Goal: Task Accomplishment & Management: Use online tool/utility

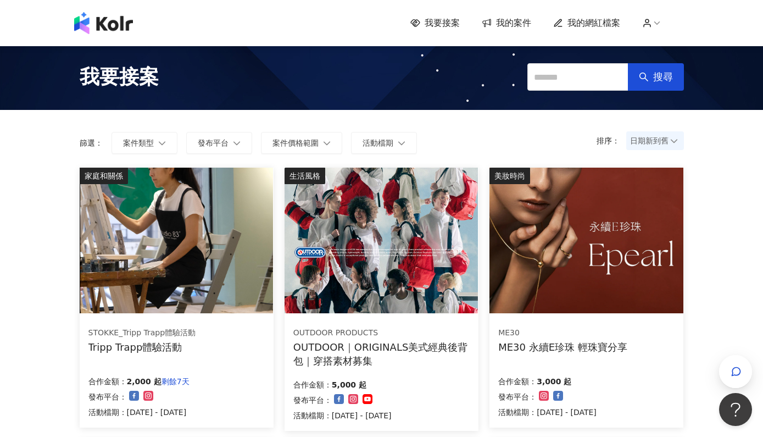
click at [511, 24] on span "我的案件" at bounding box center [513, 23] width 35 height 12
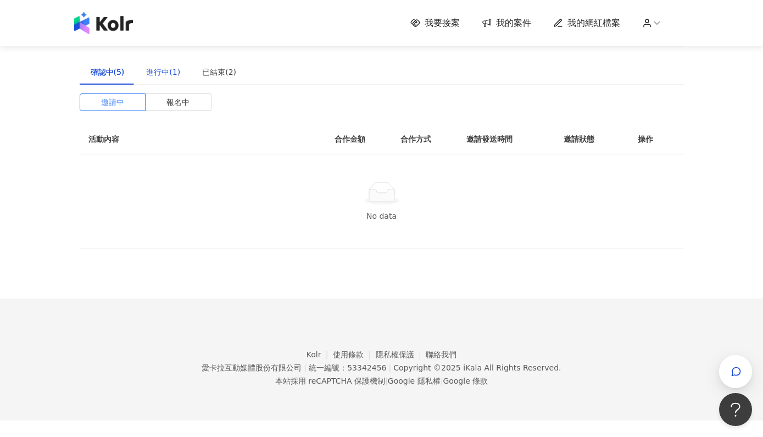
click at [157, 70] on div "進行中(1)" at bounding box center [163, 72] width 34 height 12
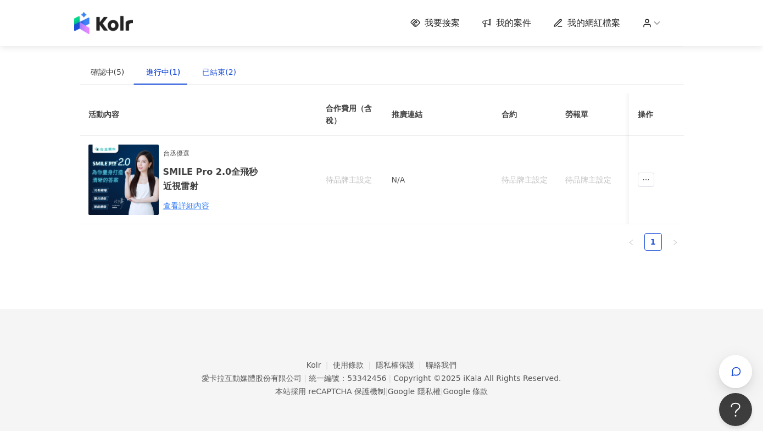
click at [206, 69] on div "已結束(2)" at bounding box center [219, 72] width 34 height 12
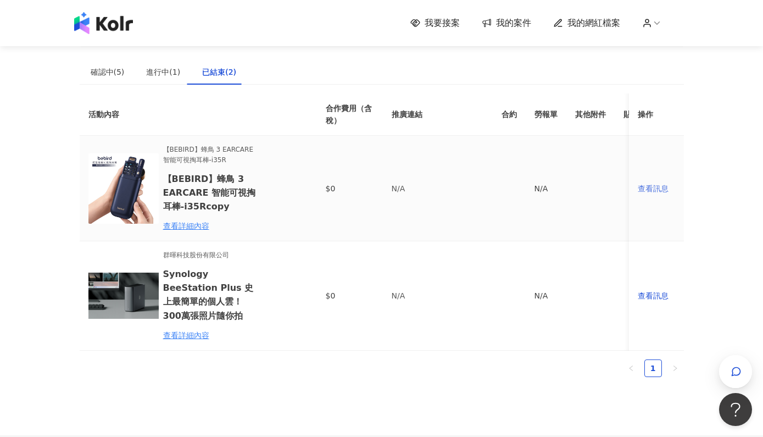
click at [652, 191] on div "查看訊息" at bounding box center [656, 188] width 37 height 12
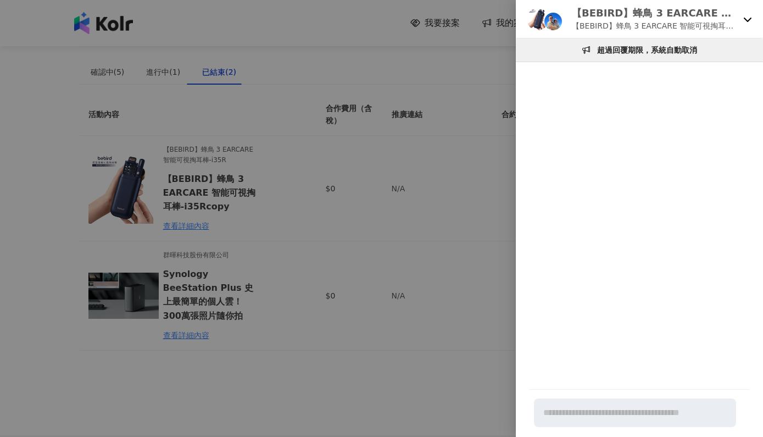
click at [465, 214] on div at bounding box center [381, 218] width 763 height 437
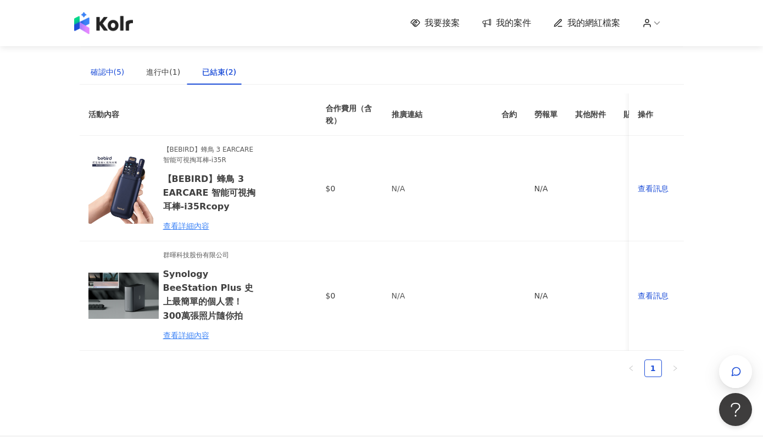
click at [99, 75] on div "確認中(5)" at bounding box center [108, 72] width 34 height 12
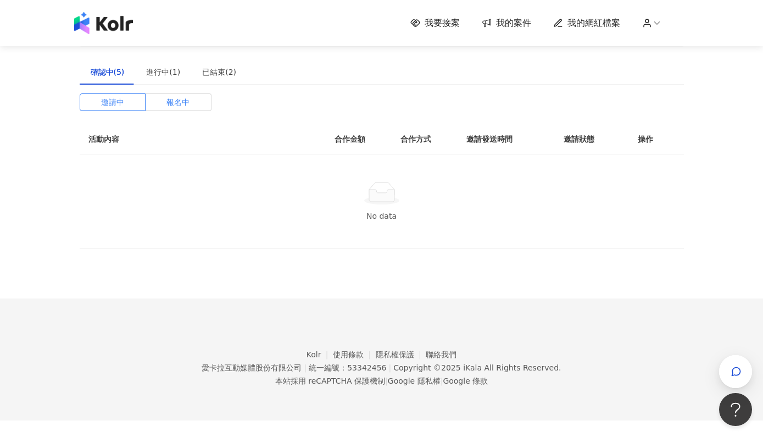
click at [174, 104] on span "報名中" at bounding box center [178, 102] width 23 height 16
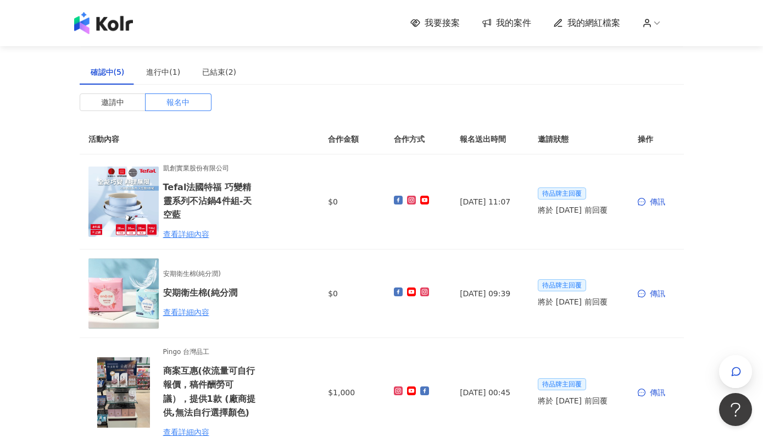
click at [106, 23] on img at bounding box center [103, 23] width 59 height 22
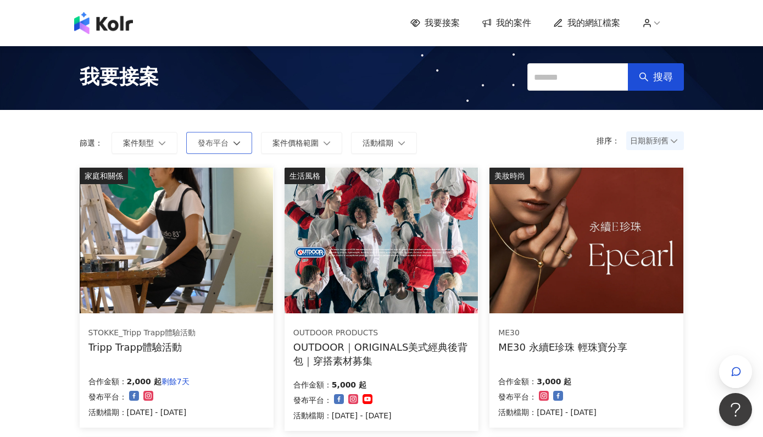
click at [214, 143] on span "發布平台" at bounding box center [213, 142] width 31 height 9
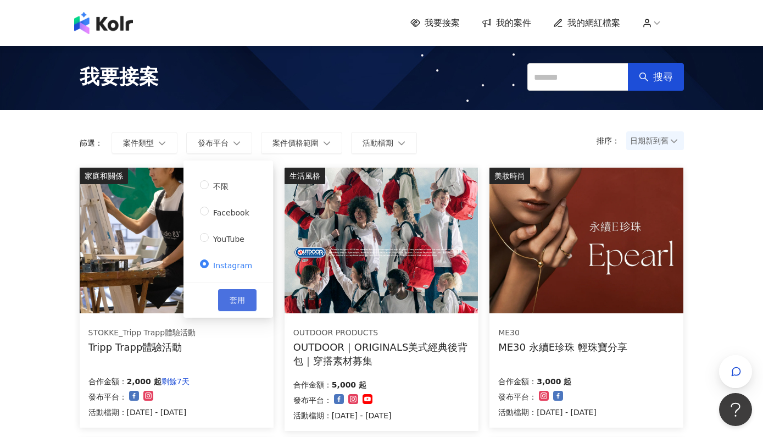
click at [235, 297] on span "套用" at bounding box center [237, 300] width 15 height 9
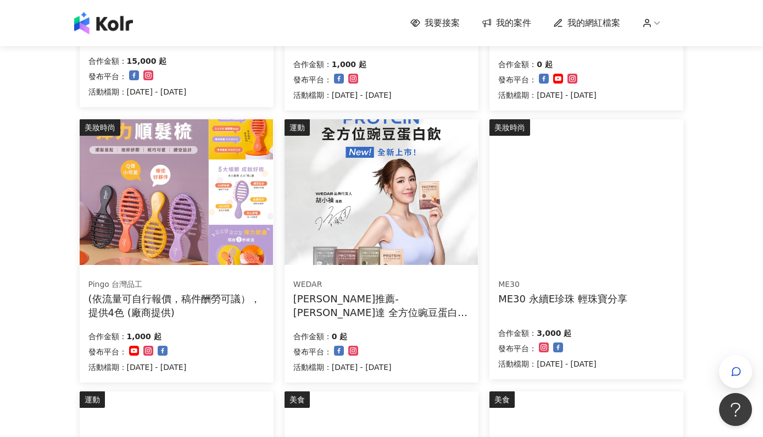
scroll to position [397, 0]
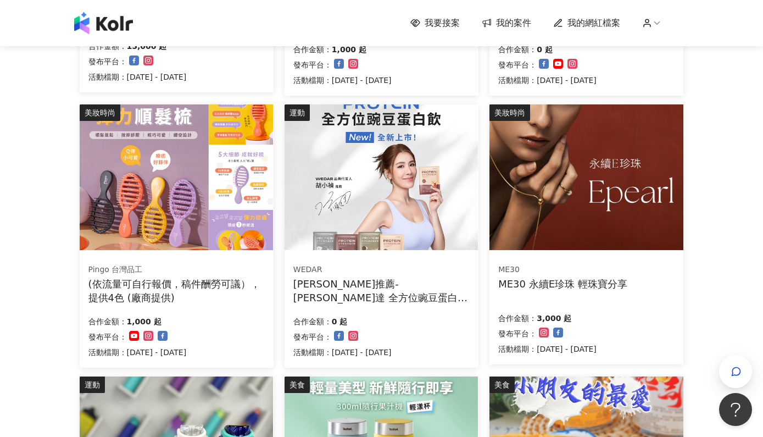
click at [201, 283] on div "(依流量可自行報價，稿件酬勞可議），提供4色 (廠商提供)" at bounding box center [176, 290] width 176 height 27
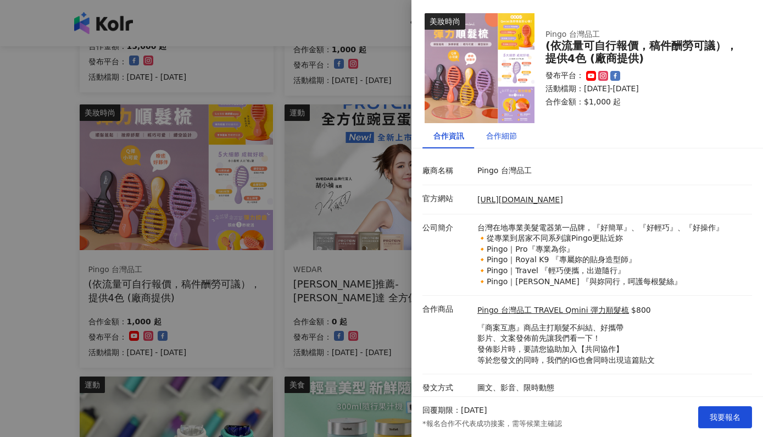
click at [499, 140] on div "合作細節" at bounding box center [501, 136] width 31 height 12
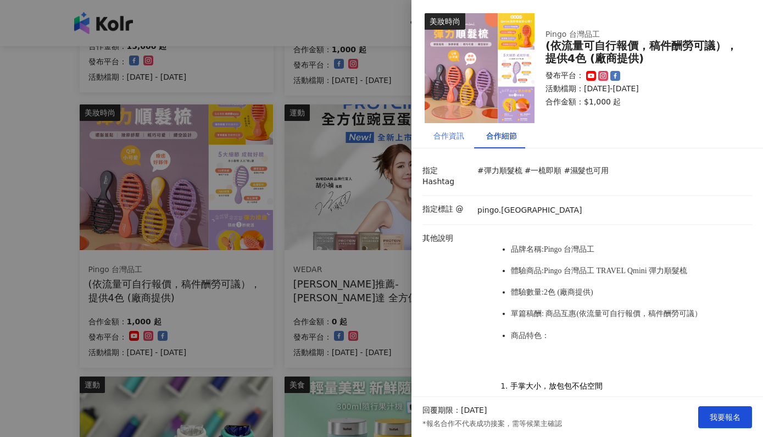
scroll to position [0, 0]
click at [452, 142] on div "合作資訊" at bounding box center [449, 135] width 53 height 25
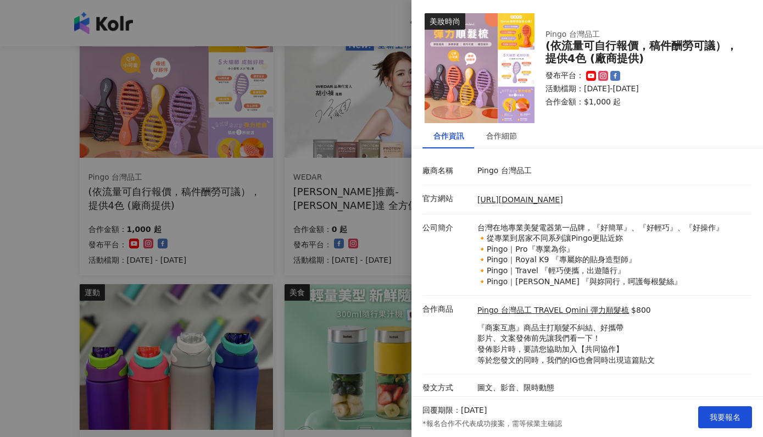
scroll to position [497, 0]
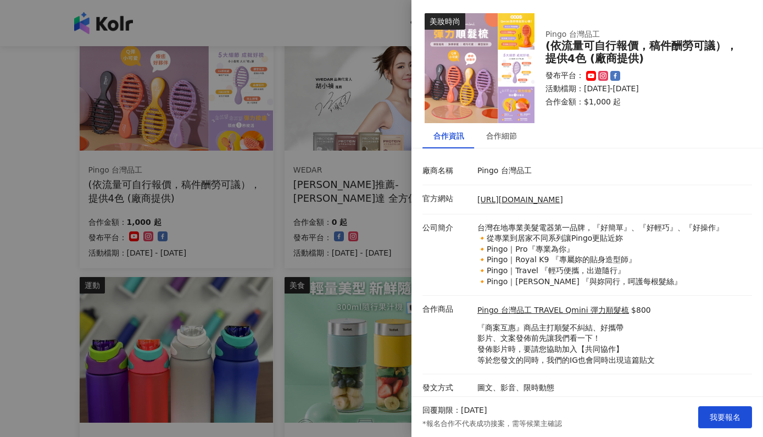
click at [397, 24] on div at bounding box center [381, 218] width 763 height 437
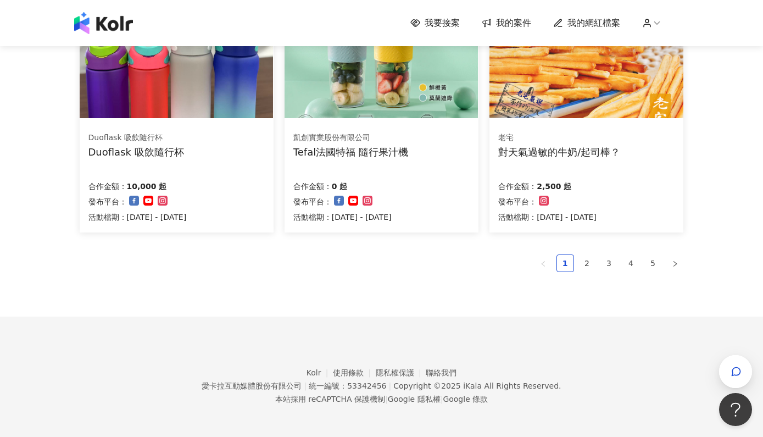
scroll to position [801, 0]
click at [587, 262] on link "2" at bounding box center [587, 264] width 16 height 16
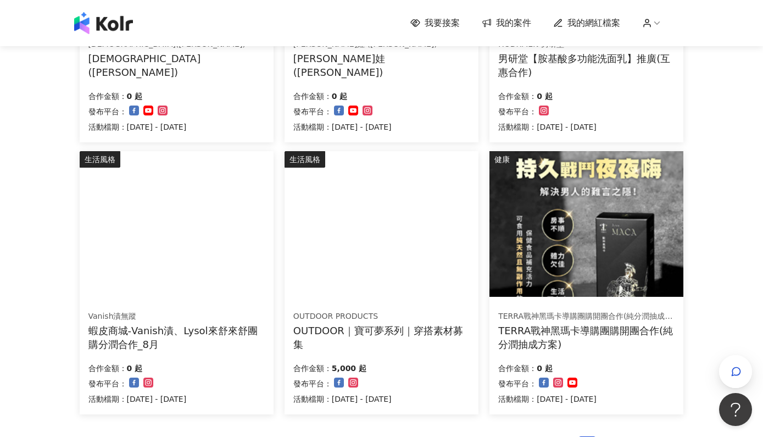
scroll to position [657, 0]
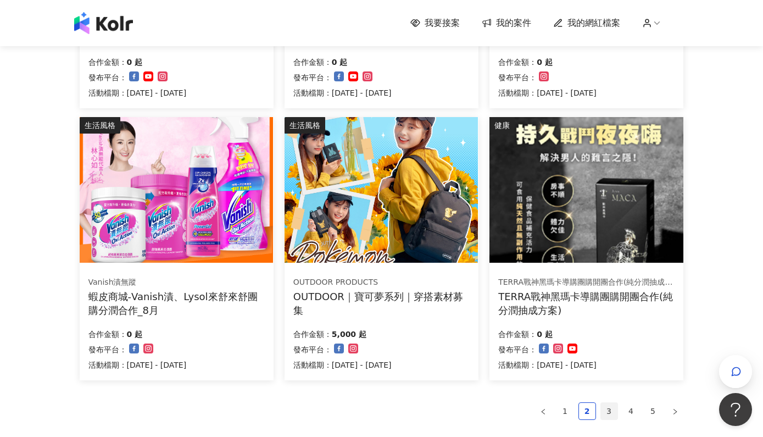
click at [610, 406] on link "3" at bounding box center [609, 411] width 16 height 16
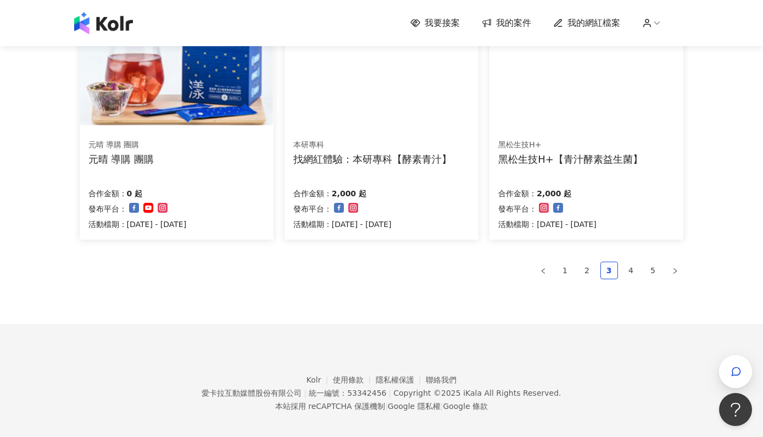
scroll to position [799, 0]
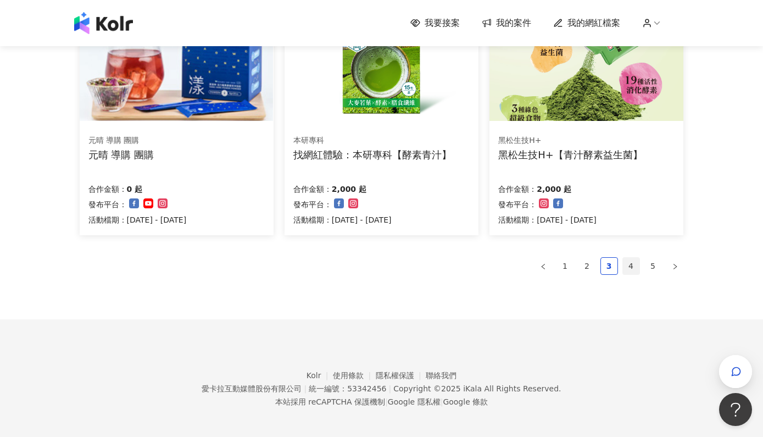
click at [632, 261] on link "4" at bounding box center [631, 266] width 16 height 16
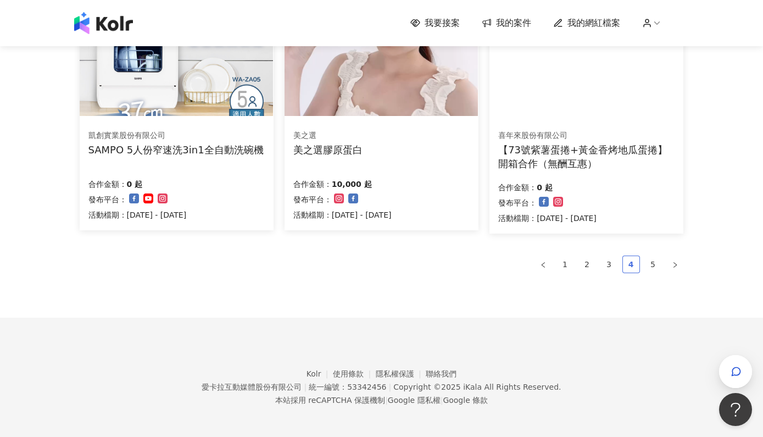
scroll to position [803, 0]
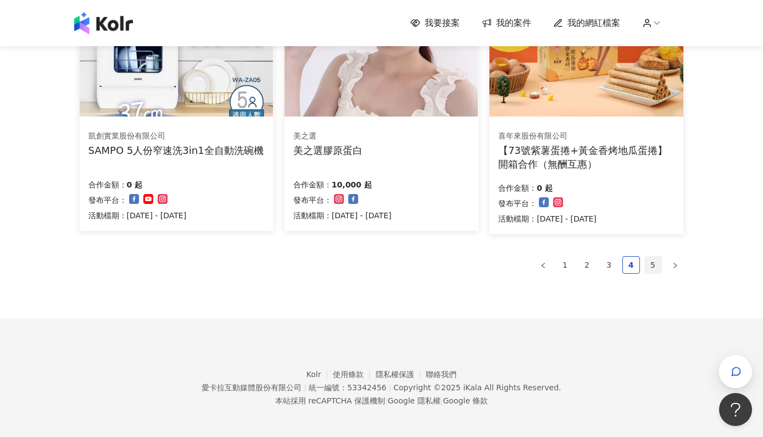
click at [653, 257] on link "5" at bounding box center [653, 265] width 16 height 16
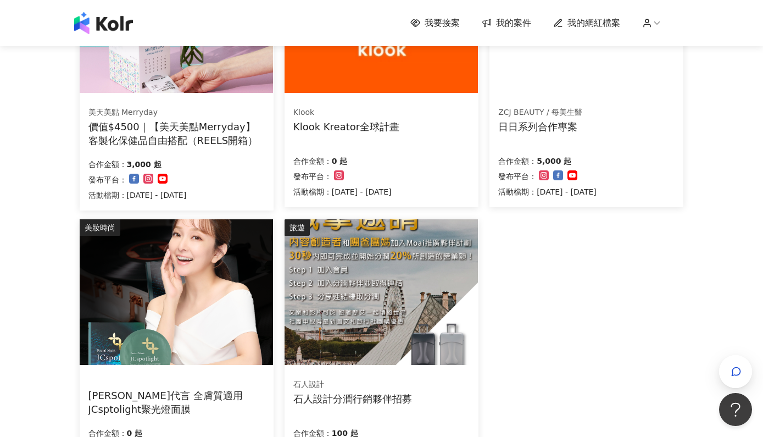
scroll to position [563, 0]
